Goal: Transaction & Acquisition: Purchase product/service

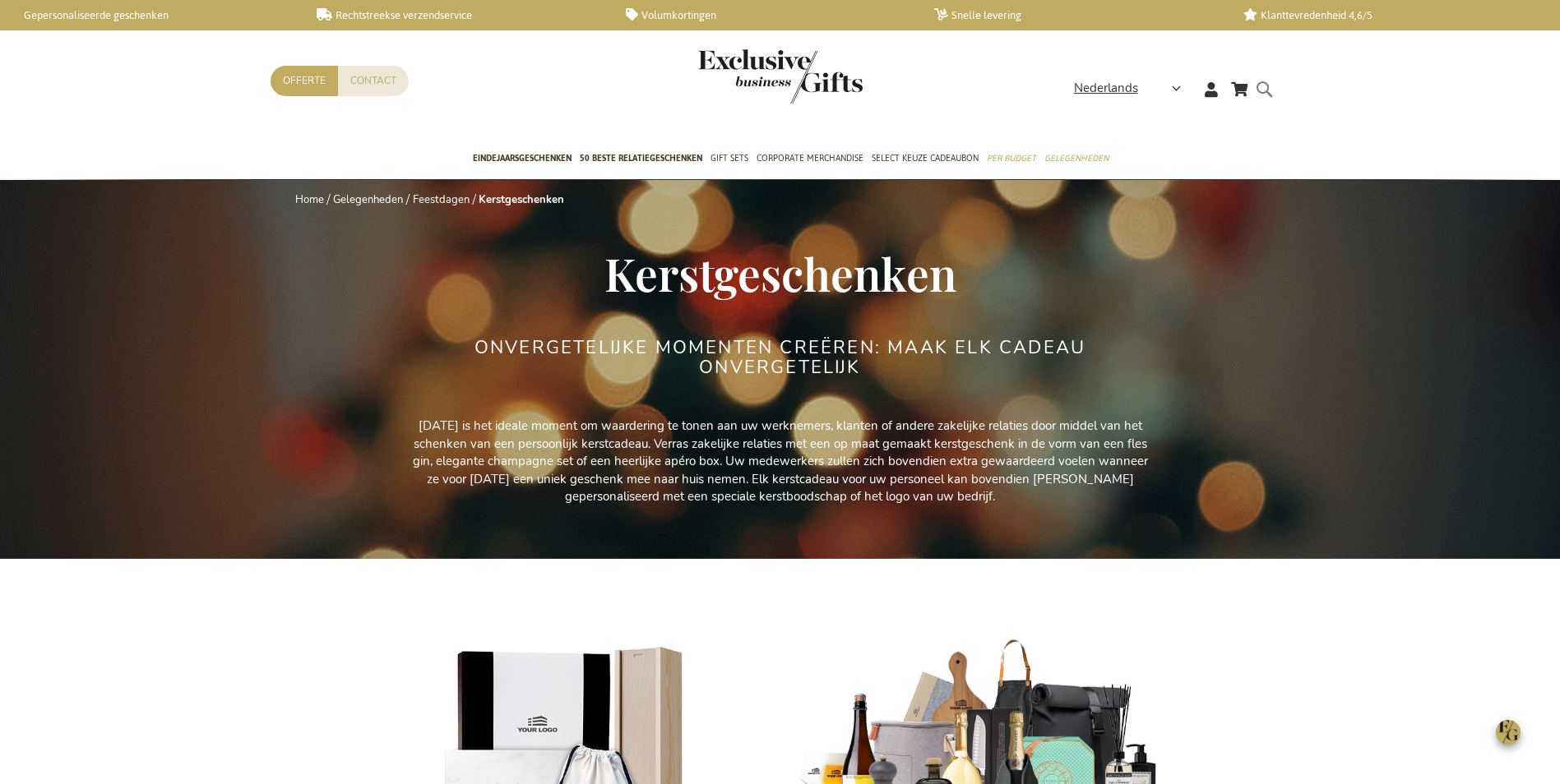
click at [1262, 88] on input "Search" at bounding box center [1280, 91] width 38 height 26
click at [1264, 83] on input "Search" at bounding box center [1280, 91] width 38 height 26
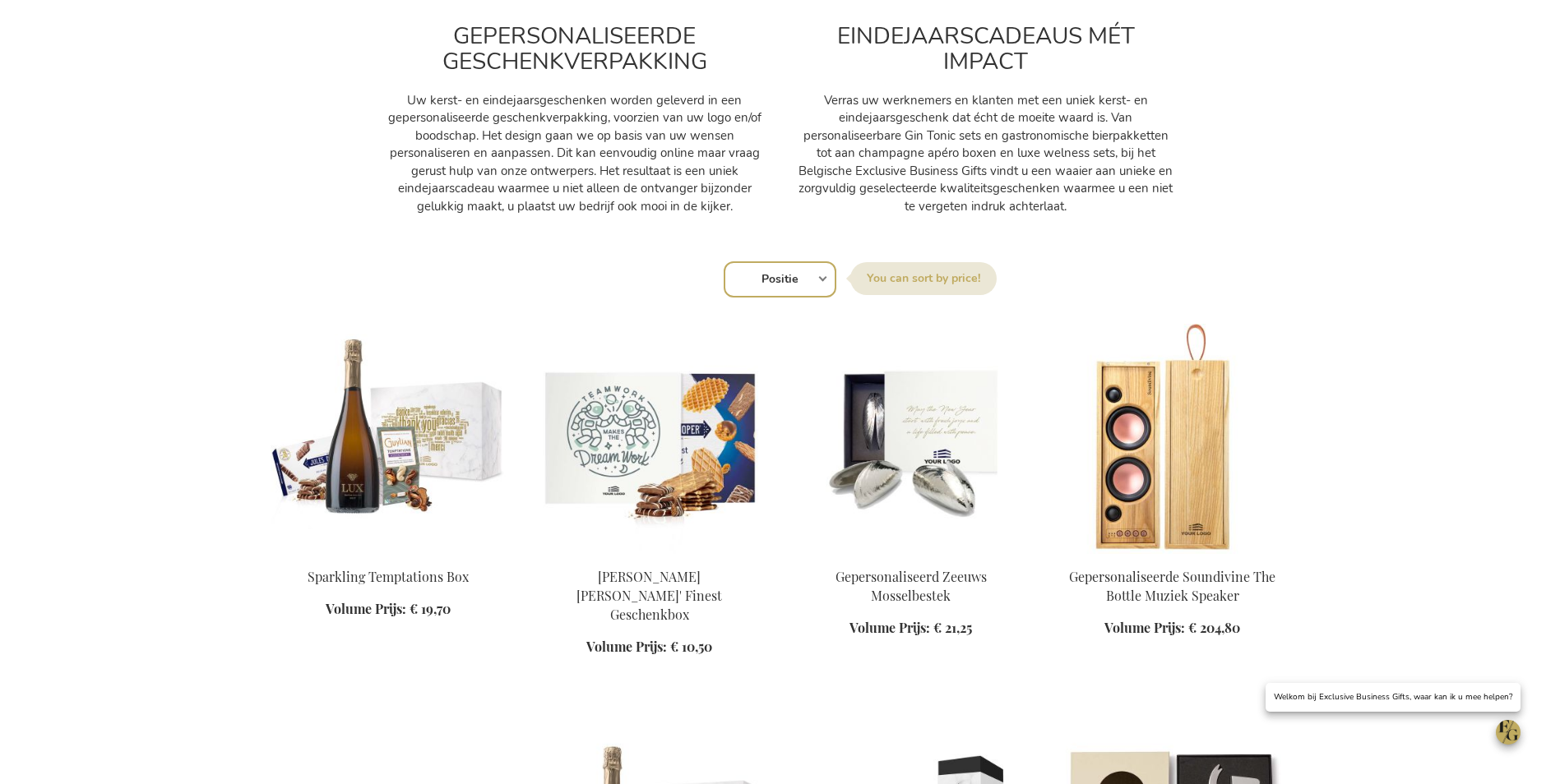
scroll to position [658, 0]
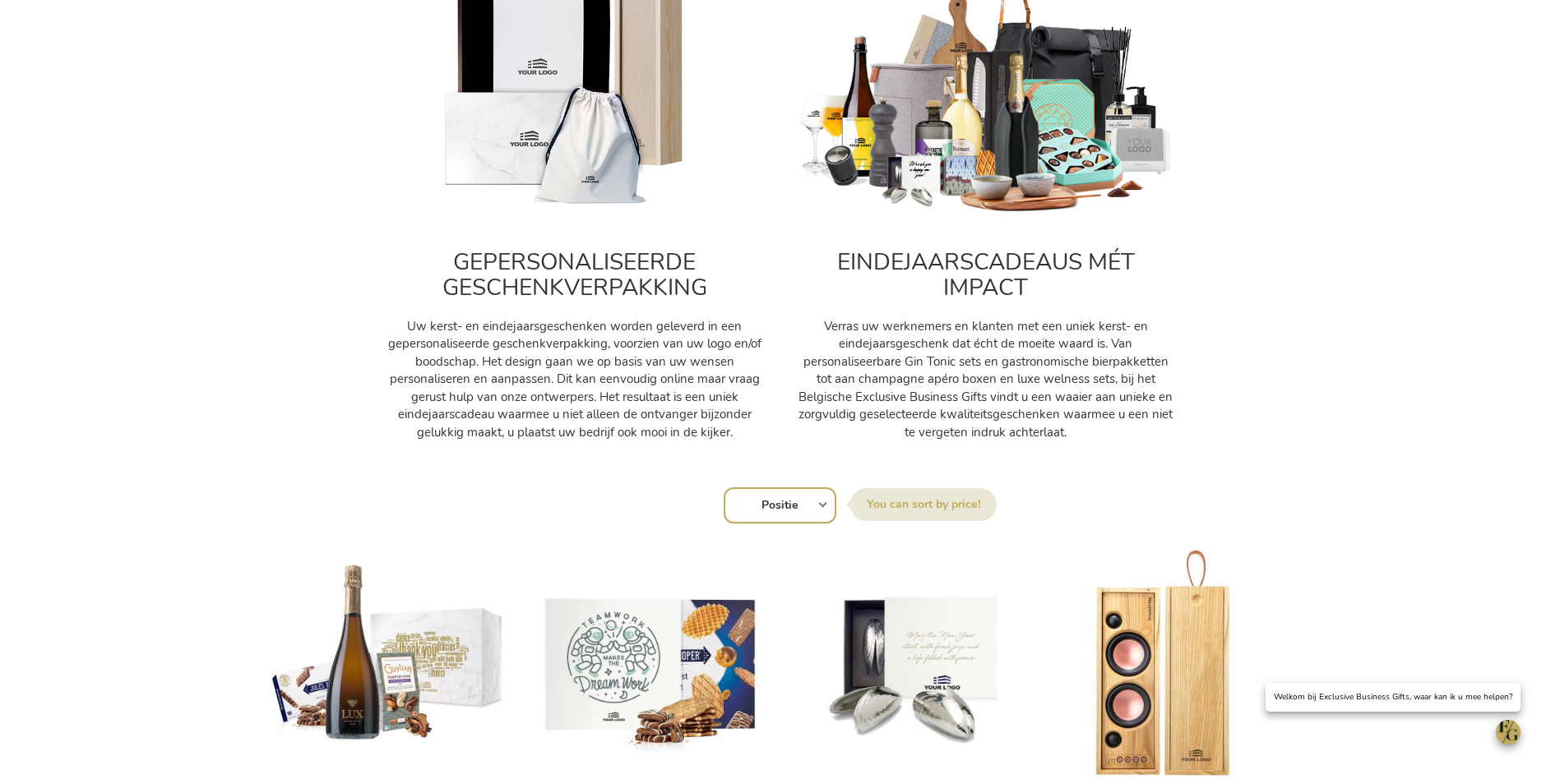
click at [797, 517] on select "Positie Best Sellers Meest bekeken Nieuw Biggest Saving Price: low to high Pric…" at bounding box center [780, 505] width 112 height 36
select select "price_asc"
click at [724, 487] on select "Positie Best Sellers Meest bekeken Nieuw Biggest Saving Price: low to high Pric…" at bounding box center [780, 505] width 112 height 36
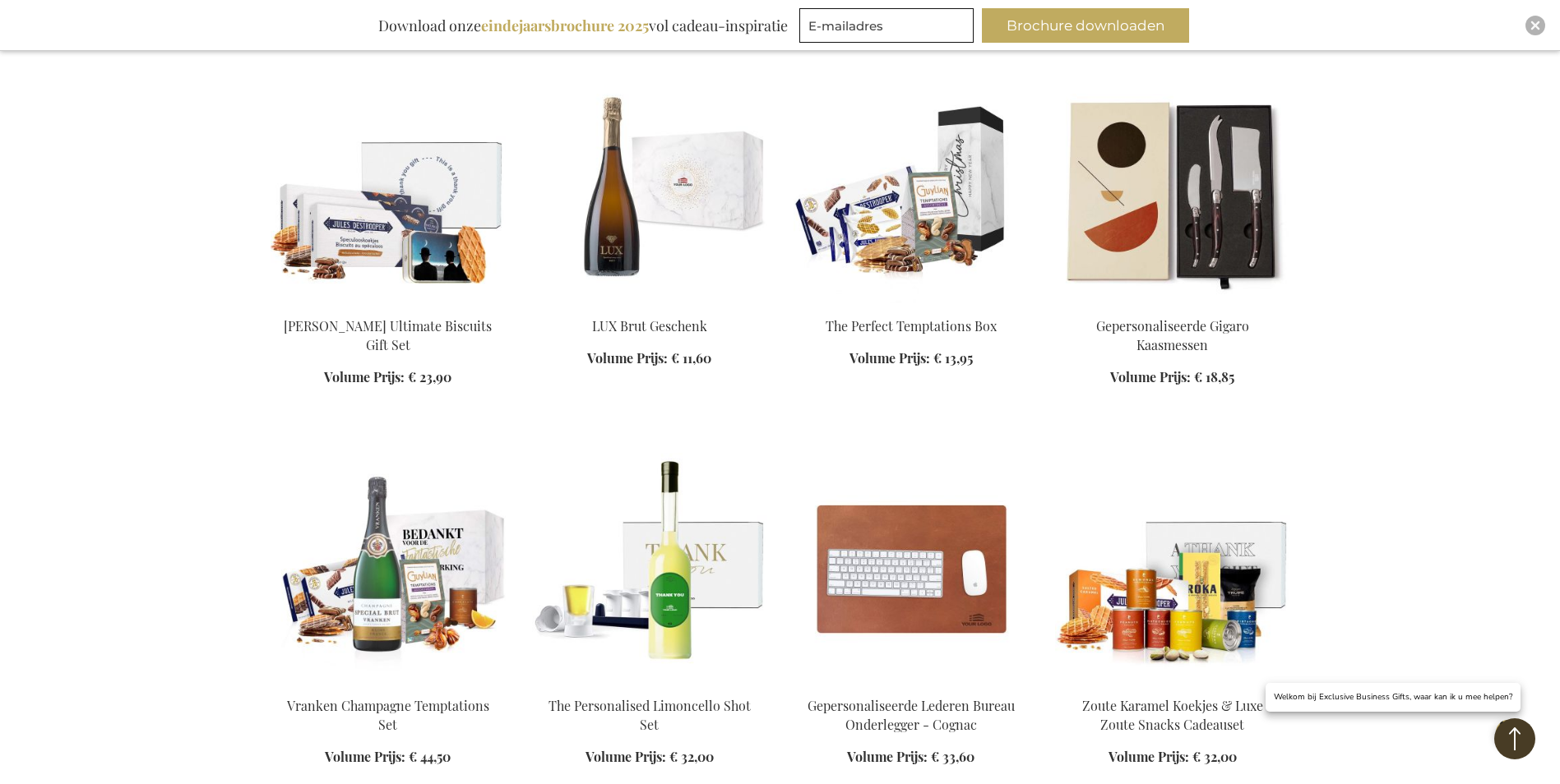
scroll to position [1561, 0]
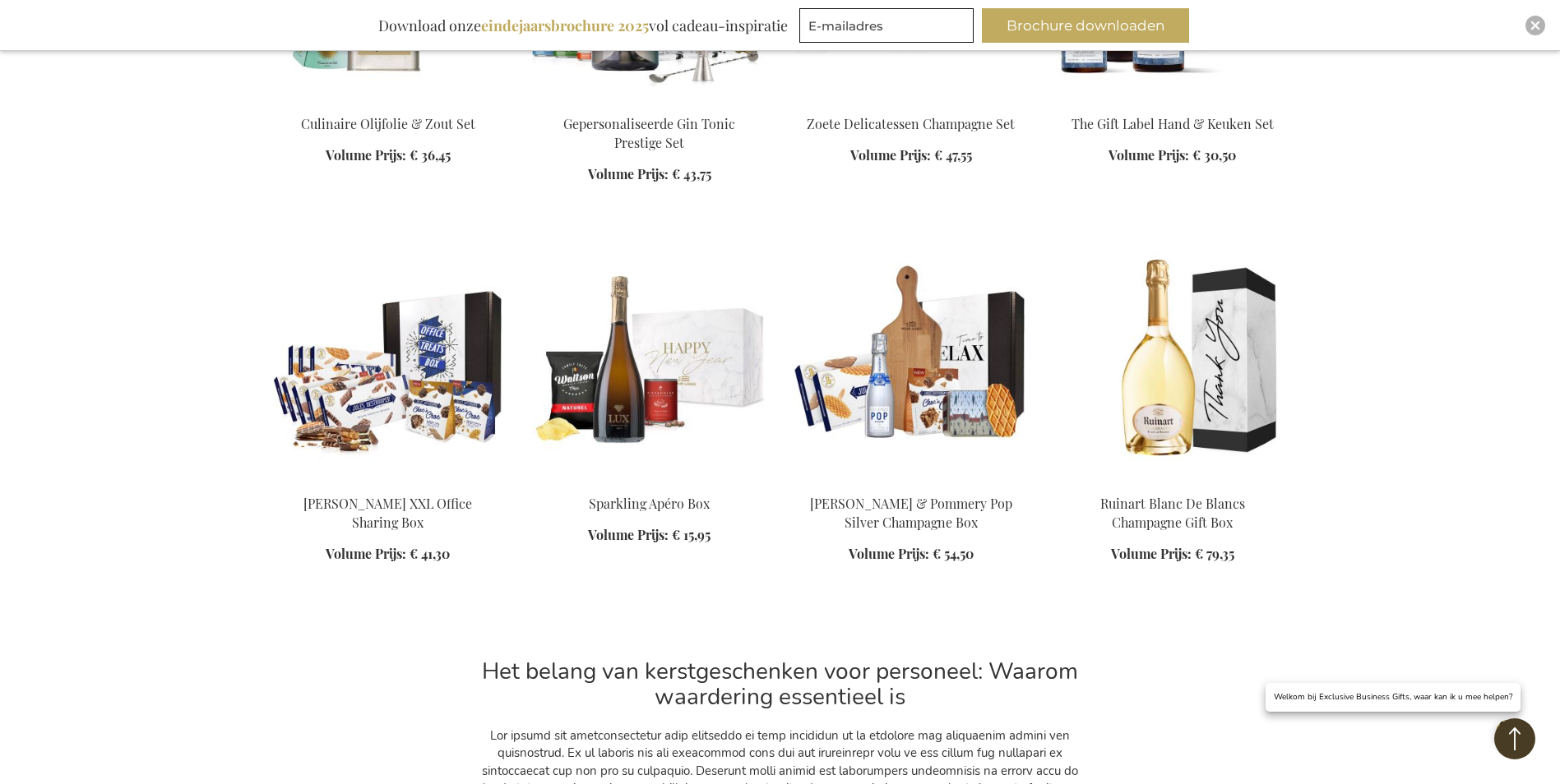
scroll to position [2876, 0]
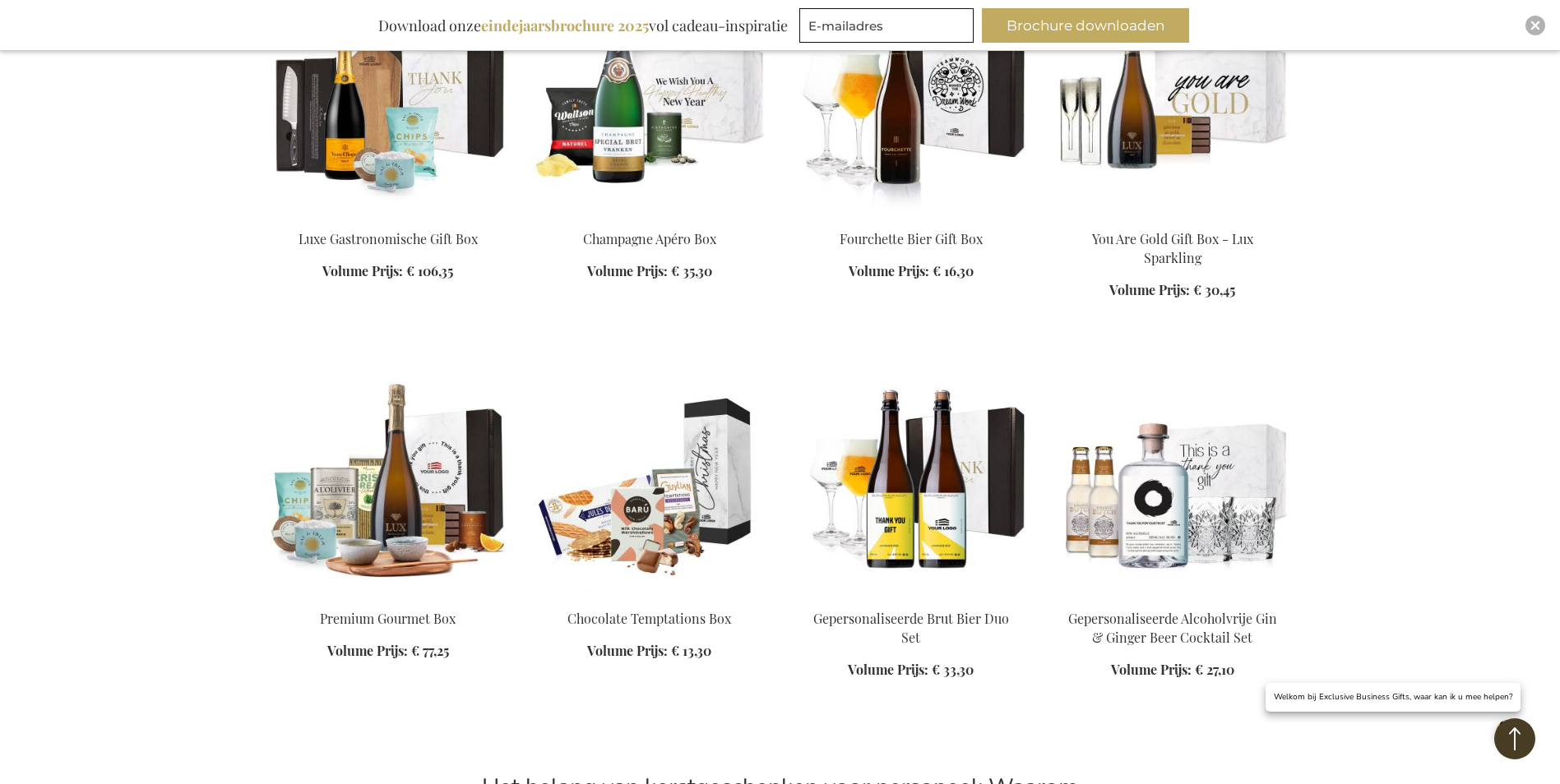
scroll to position [3451, 0]
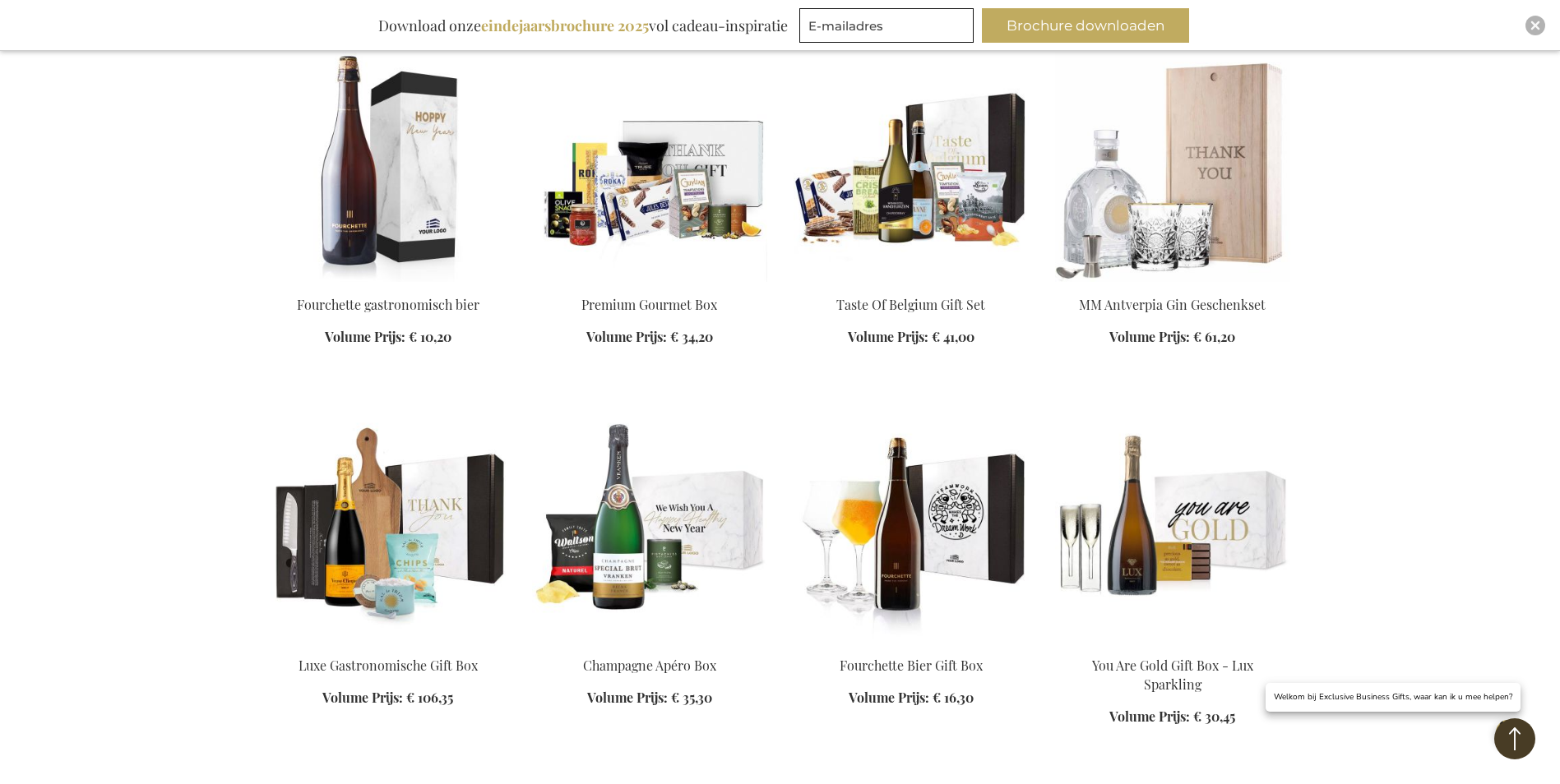
scroll to position [3070, 0]
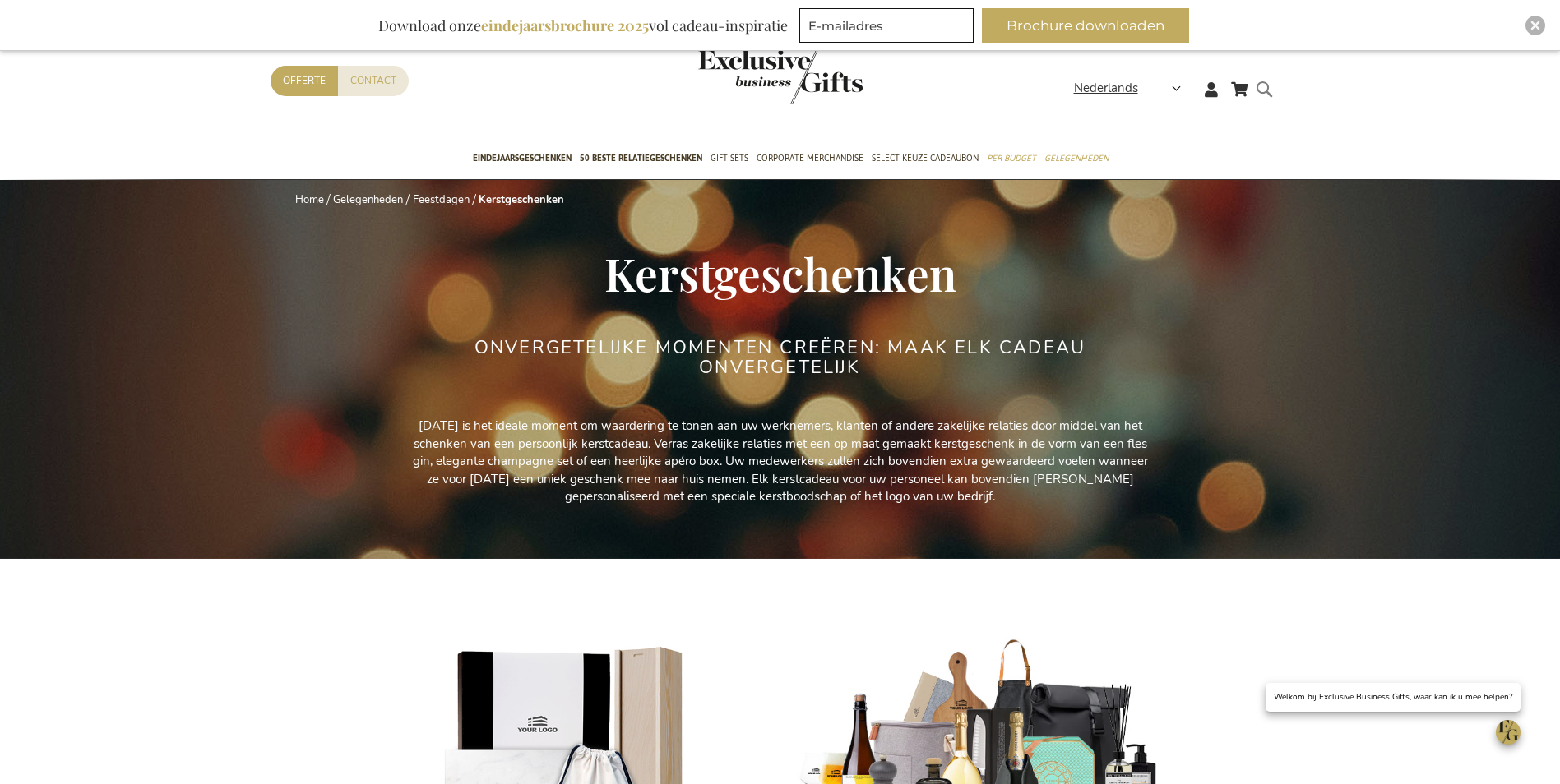
click at [1261, 81] on div "Search" at bounding box center [1269, 101] width 17 height 47
drag, startPoint x: 1262, startPoint y: 88, endPoint x: 900, endPoint y: 161, distance: 369.3
click at [1262, 87] on form "Search Search" at bounding box center [1269, 101] width 17 height 47
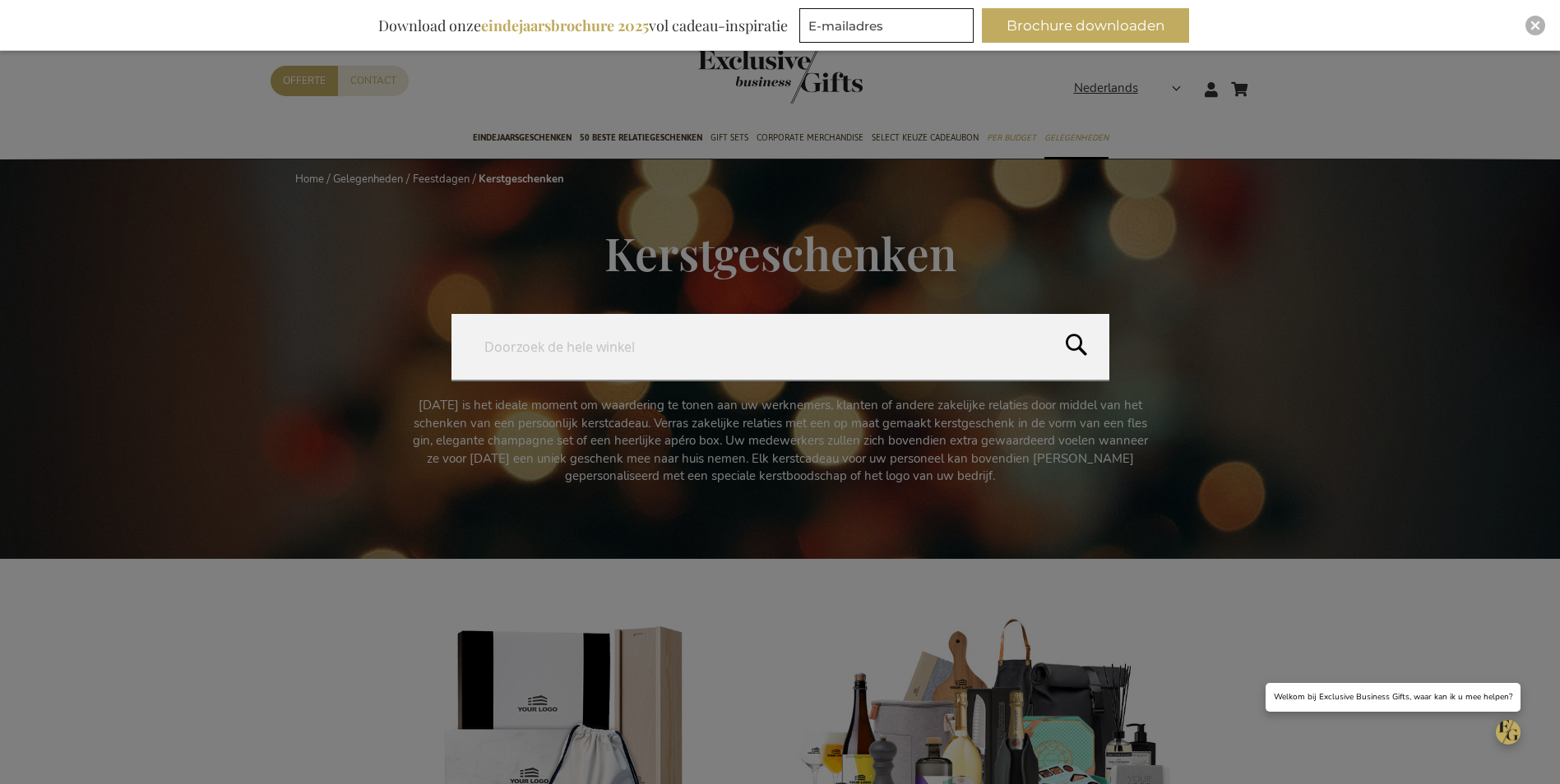
click at [543, 349] on input "Search" at bounding box center [780, 347] width 658 height 66
type input "WONDER"
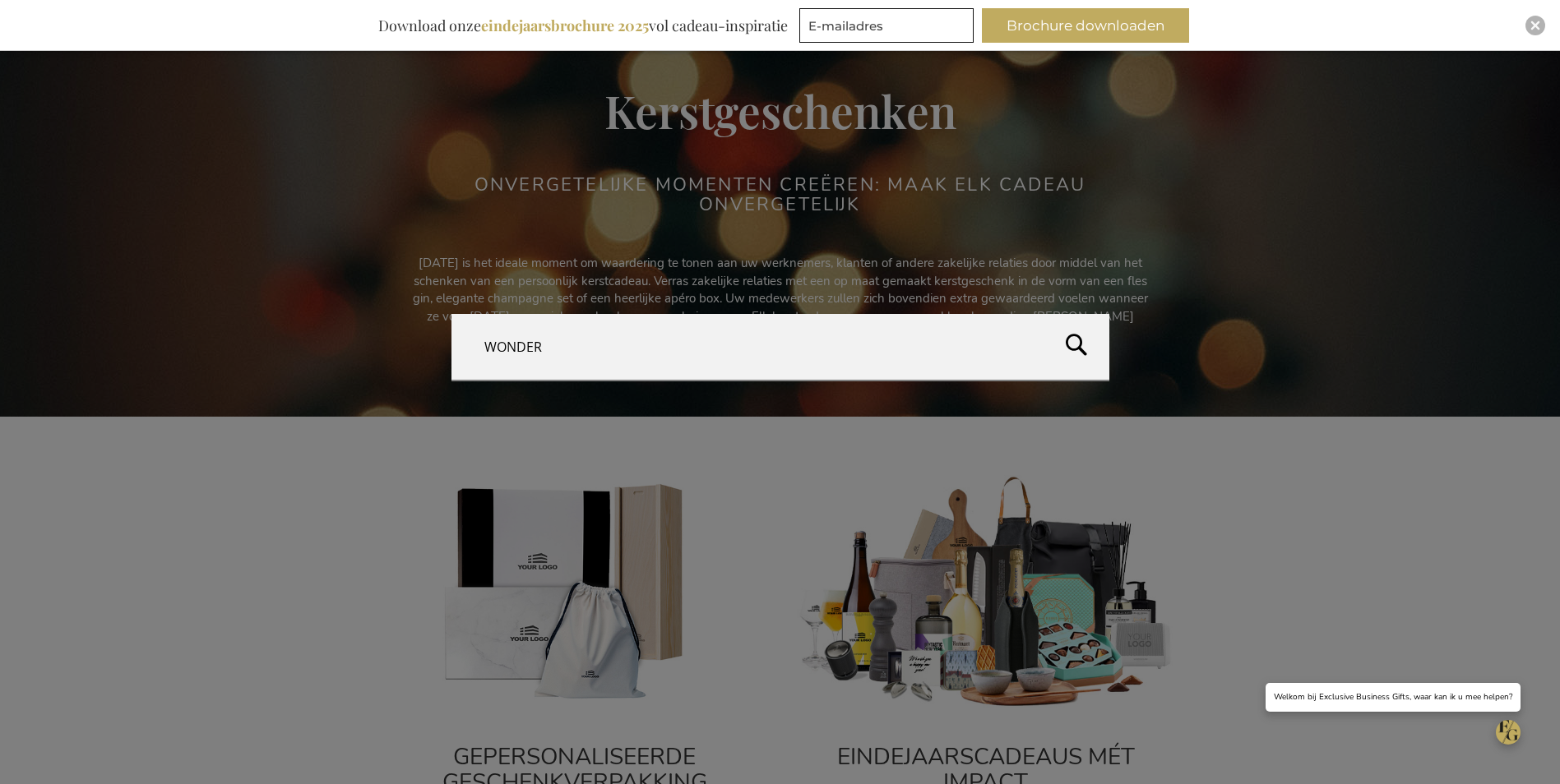
scroll to position [493, 0]
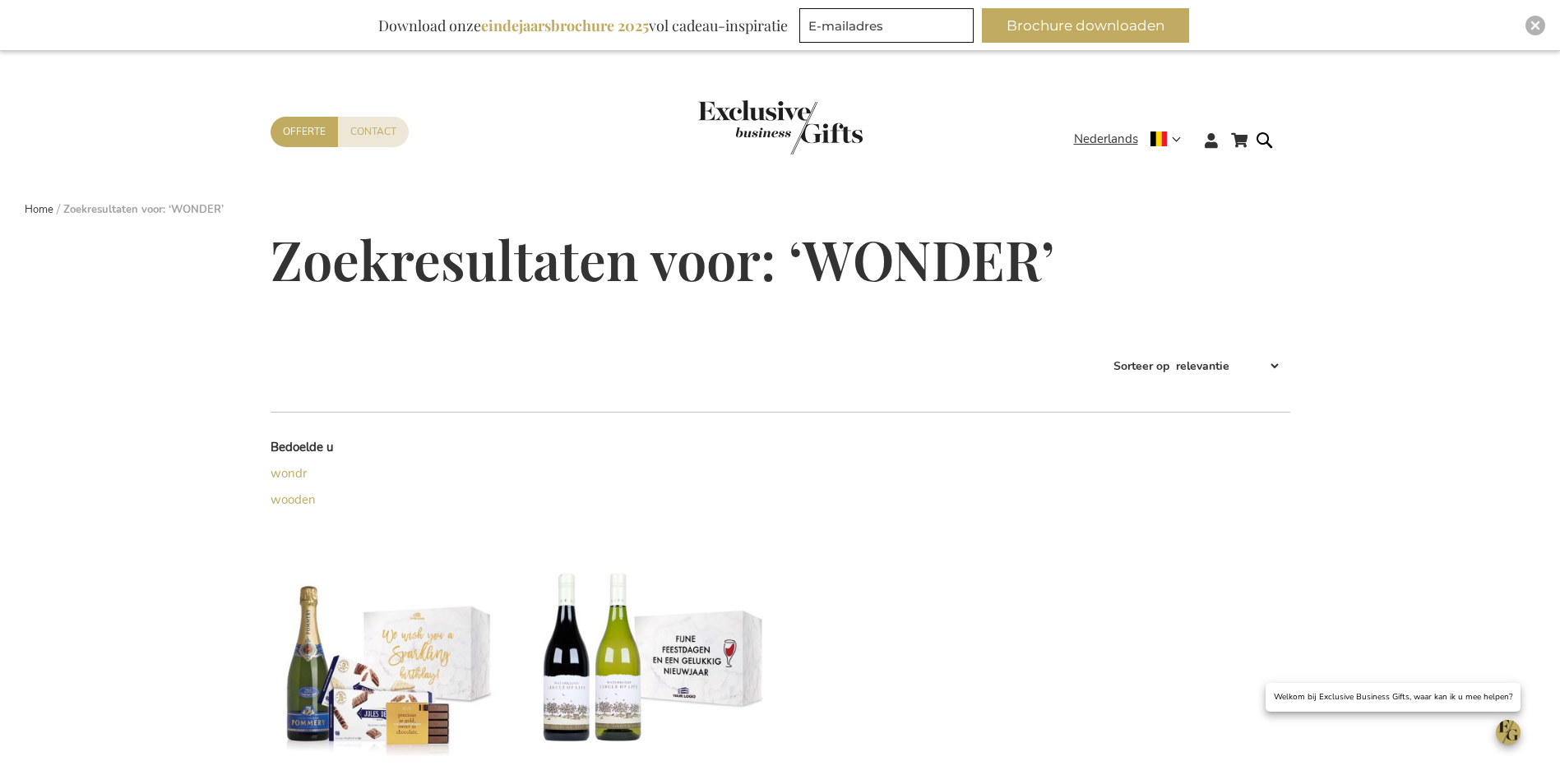
click at [174, 211] on strong "Zoekresultaten voor: ‘WONDER’" at bounding box center [143, 209] width 160 height 15
click at [1265, 136] on form "Search WONDER Search" at bounding box center [1269, 153] width 17 height 47
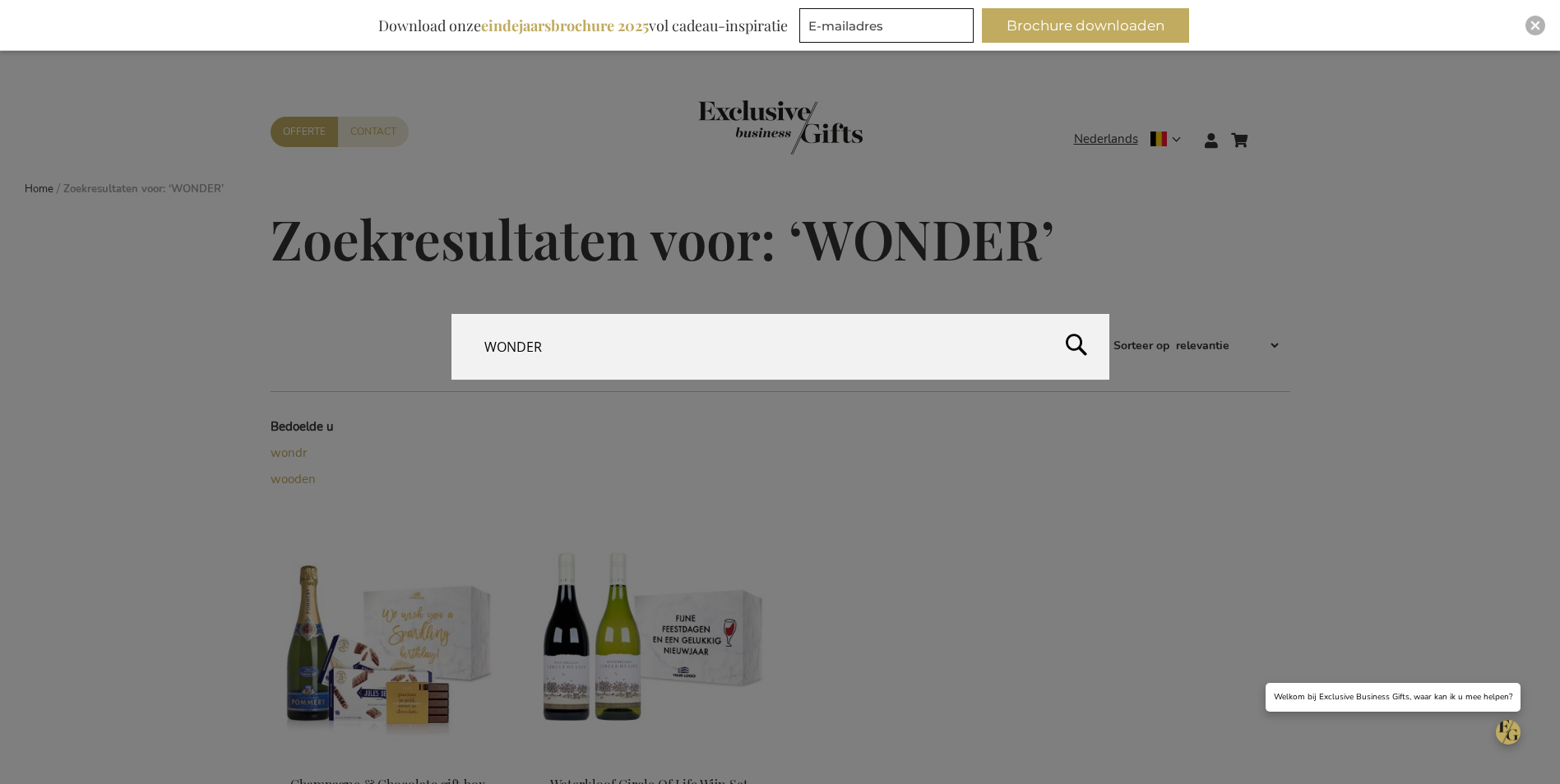
click at [526, 343] on input "WONDER" at bounding box center [780, 347] width 658 height 66
type input "WONDR"
